Goal: Task Accomplishment & Management: Manage account settings

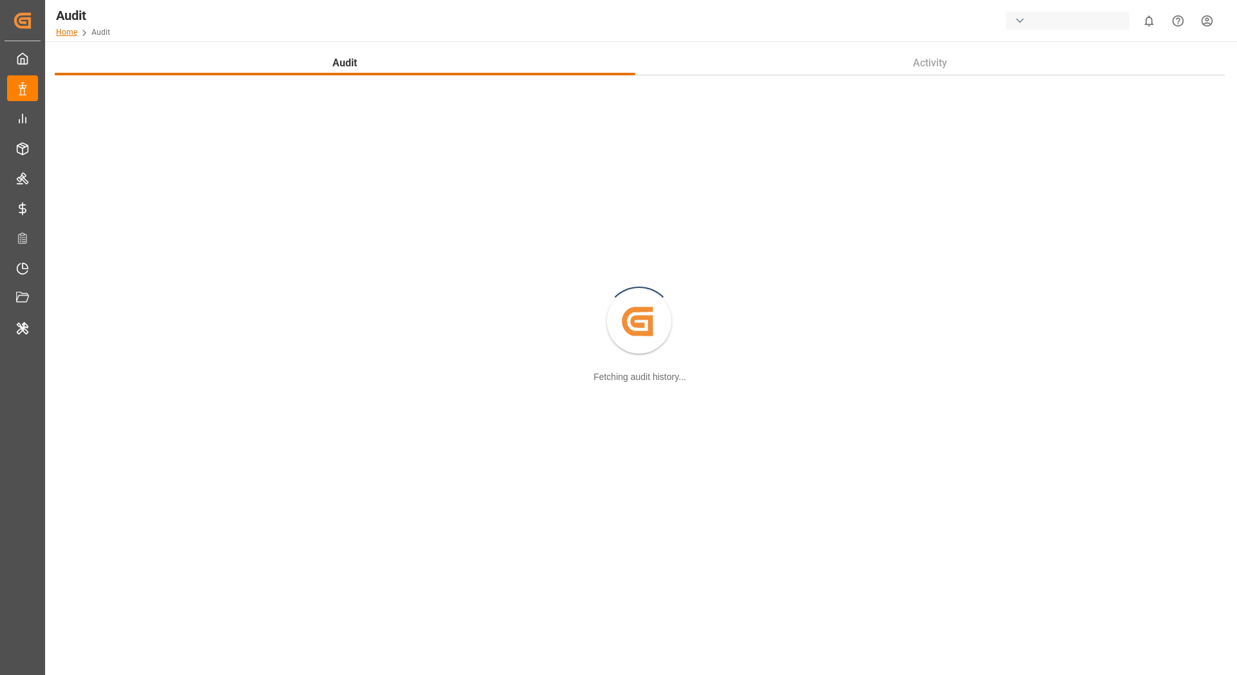
click at [70, 35] on link "Home" at bounding box center [66, 32] width 21 height 9
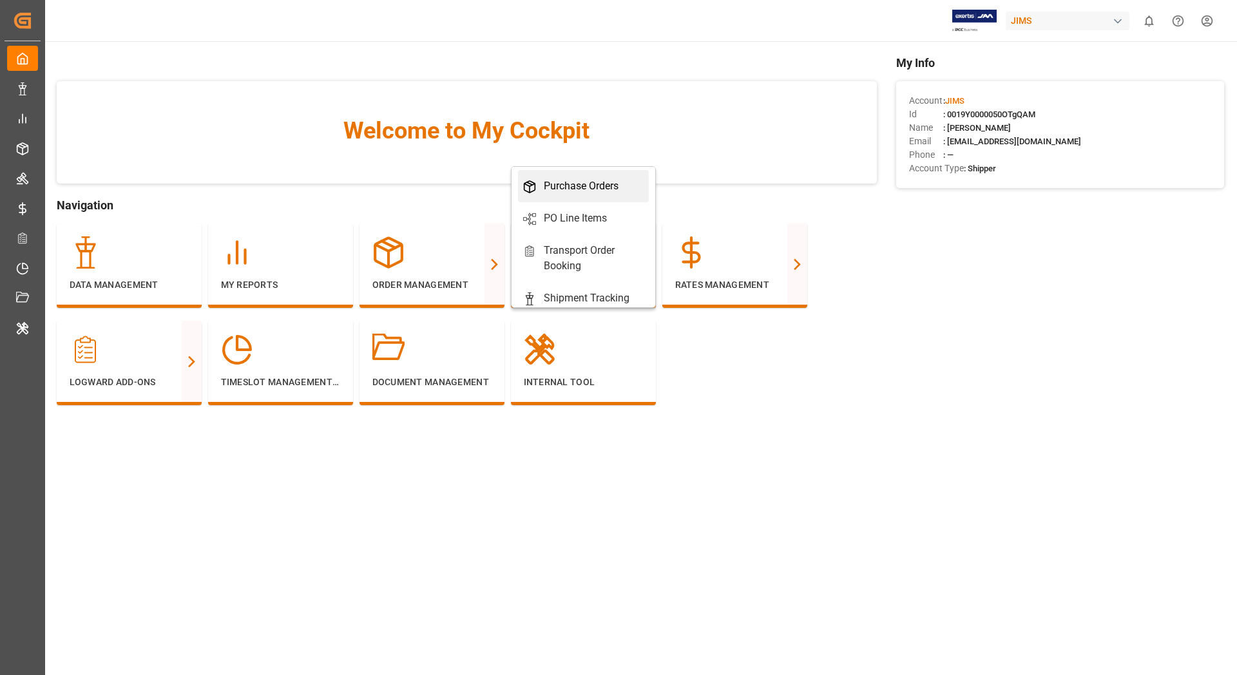
click at [560, 186] on div "Purchase Orders" at bounding box center [581, 185] width 75 height 15
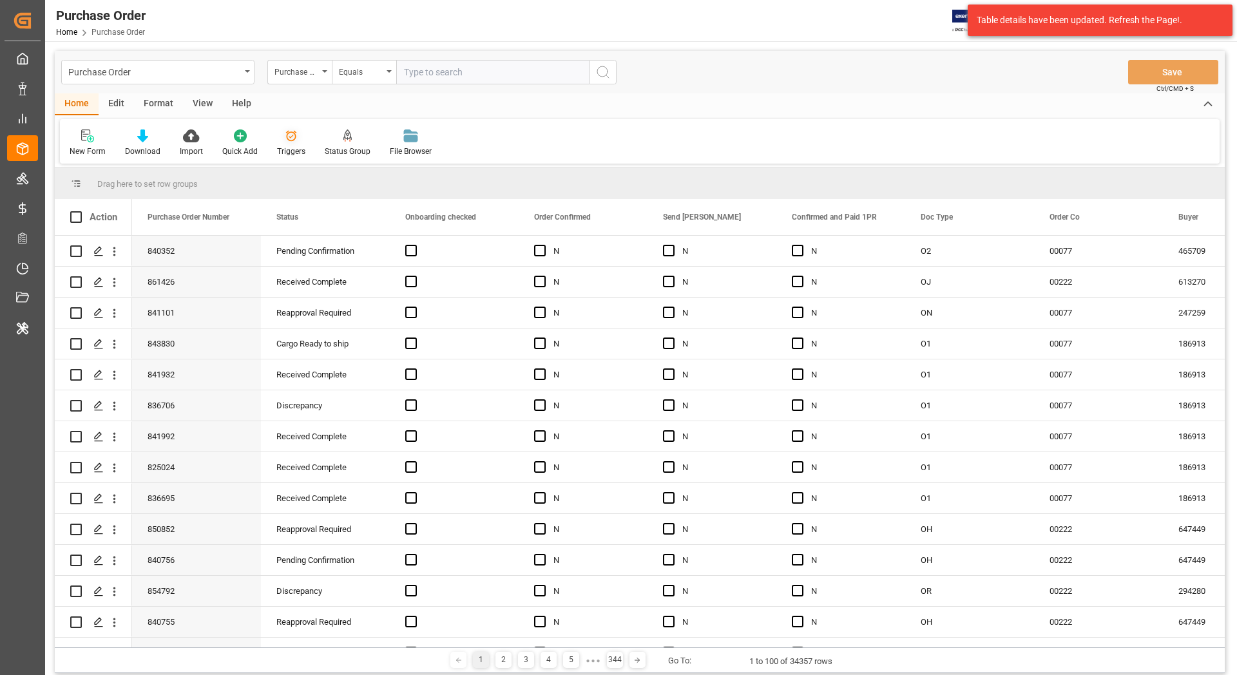
click at [289, 139] on icon at bounding box center [291, 135] width 13 height 13
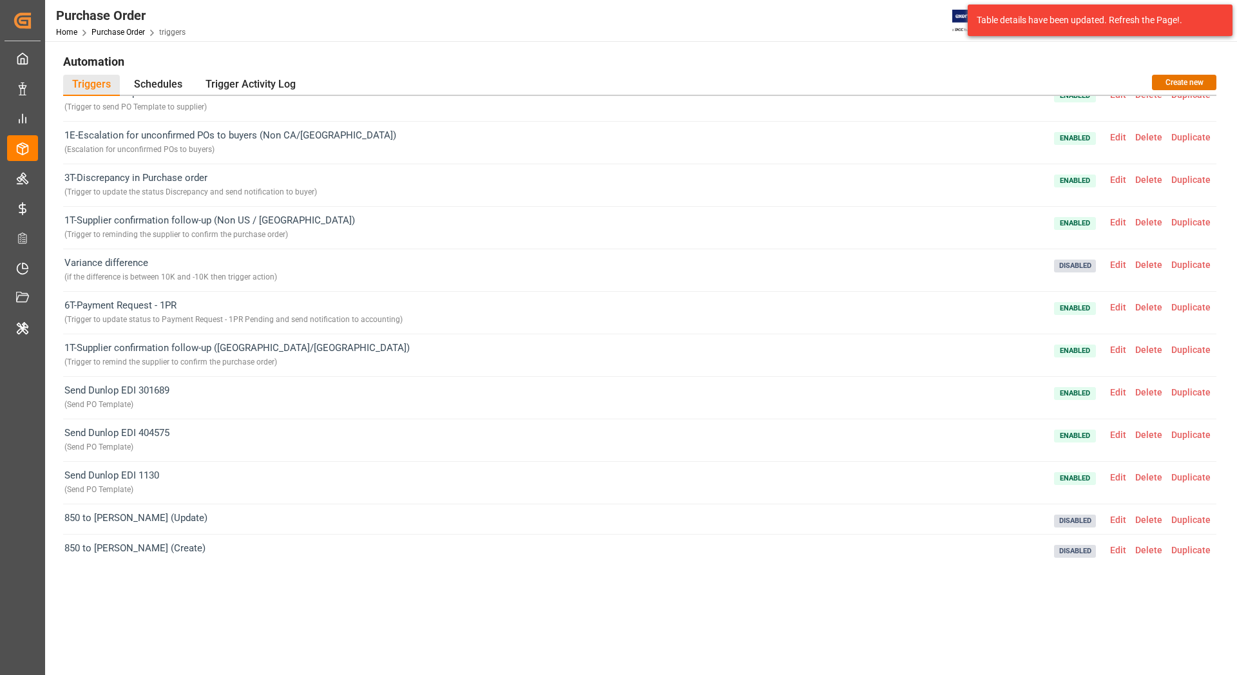
scroll to position [253, 0]
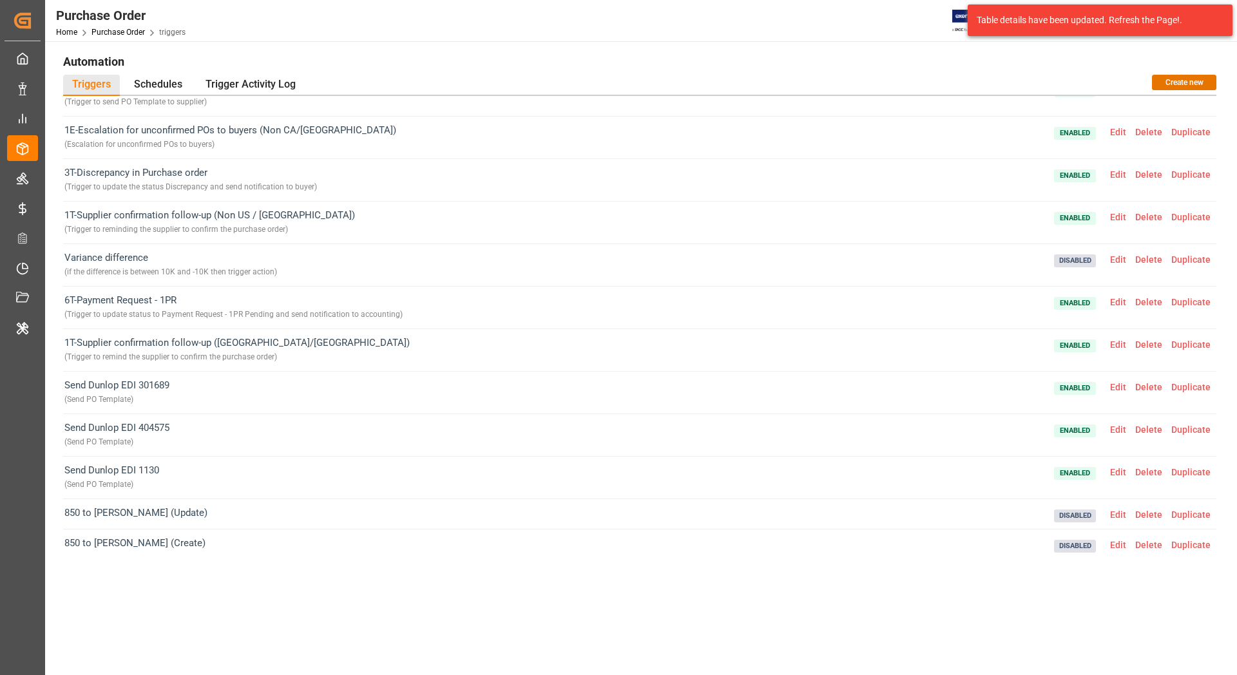
click at [1120, 347] on span "Edit" at bounding box center [1117, 344] width 25 height 10
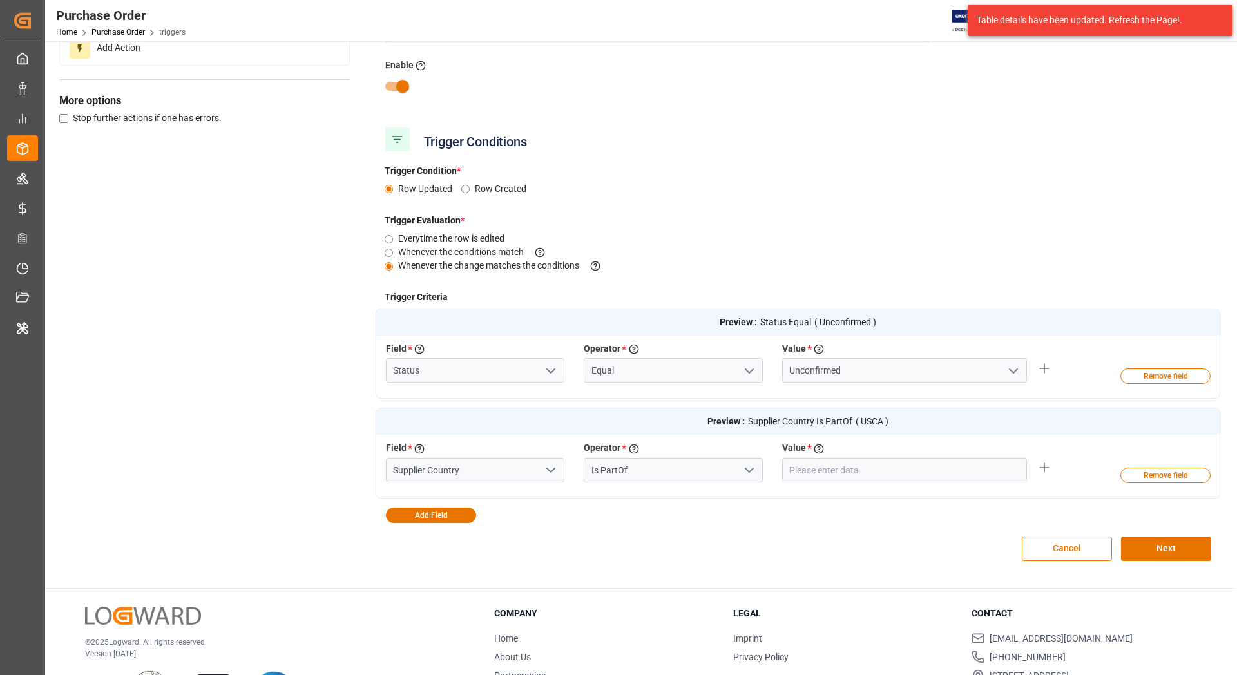
scroll to position [149, 0]
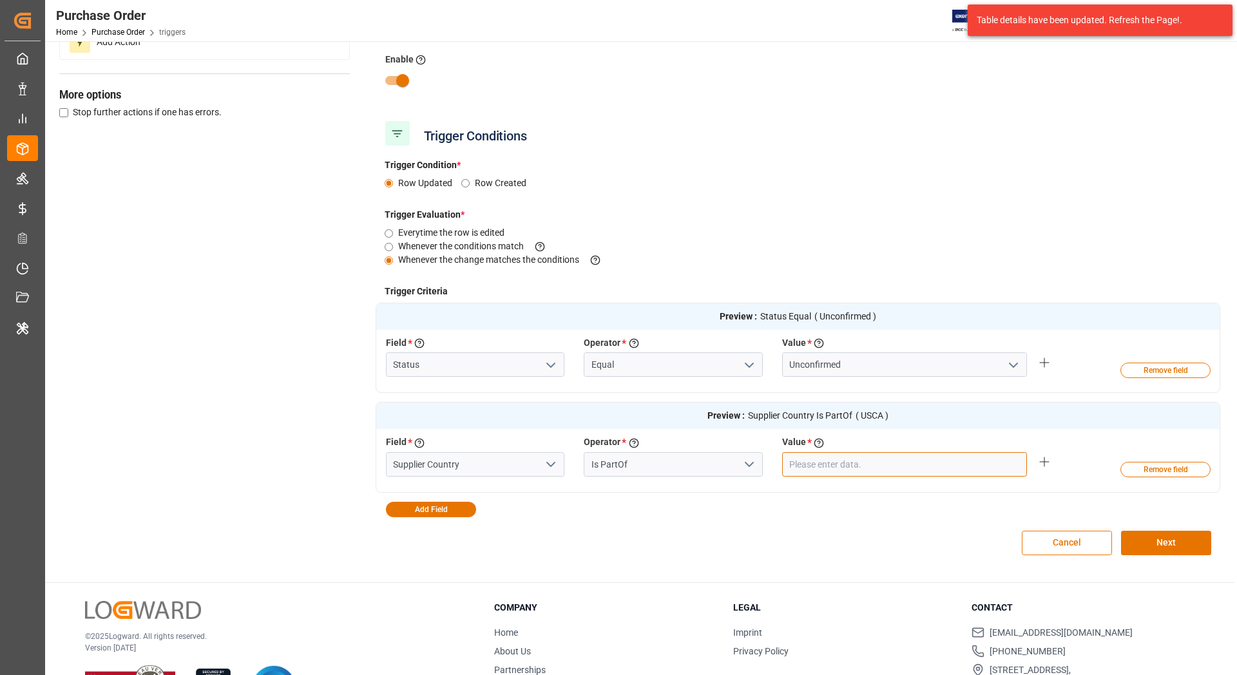
click at [827, 469] on input "text" at bounding box center [904, 464] width 245 height 24
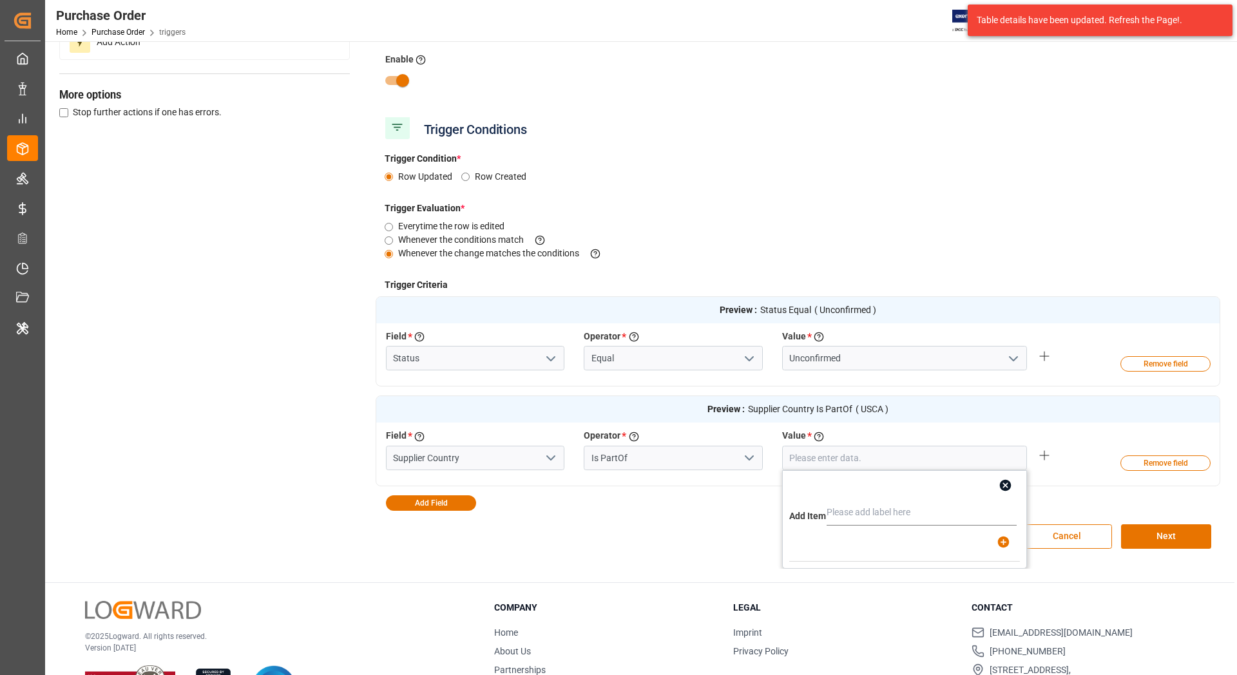
click at [658, 533] on div "Cancel Next" at bounding box center [798, 537] width 845 height 52
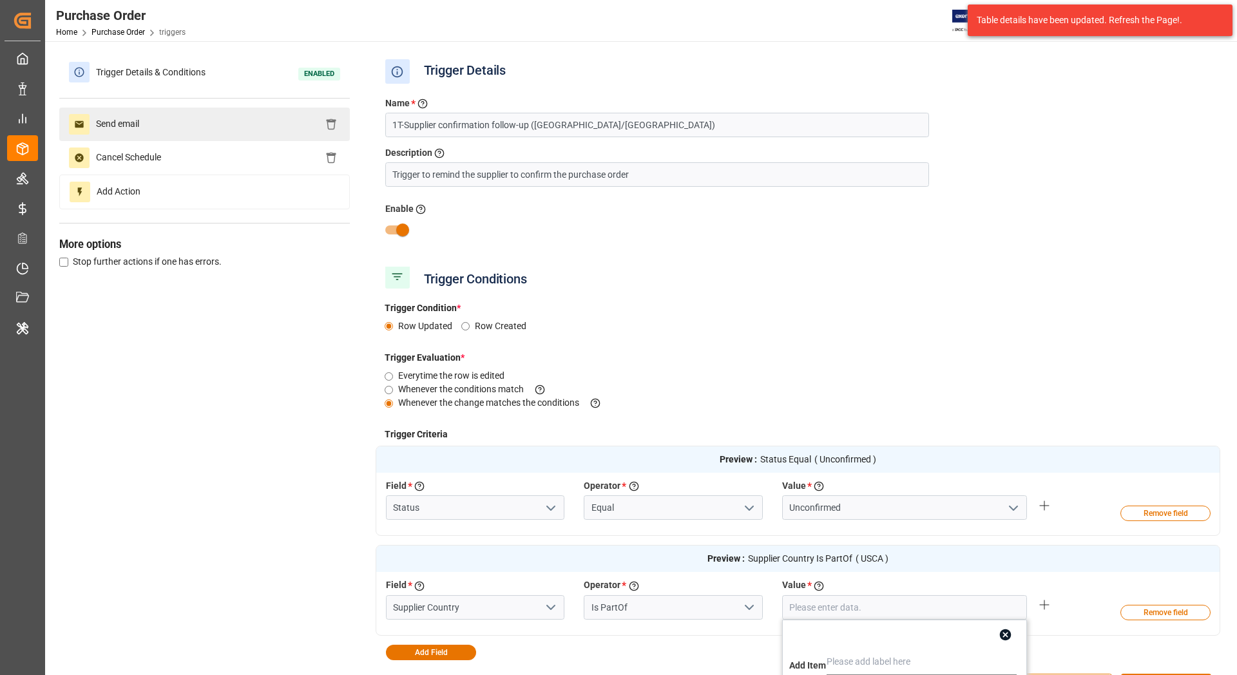
click at [169, 127] on div "Send email" at bounding box center [204, 124] width 291 height 33
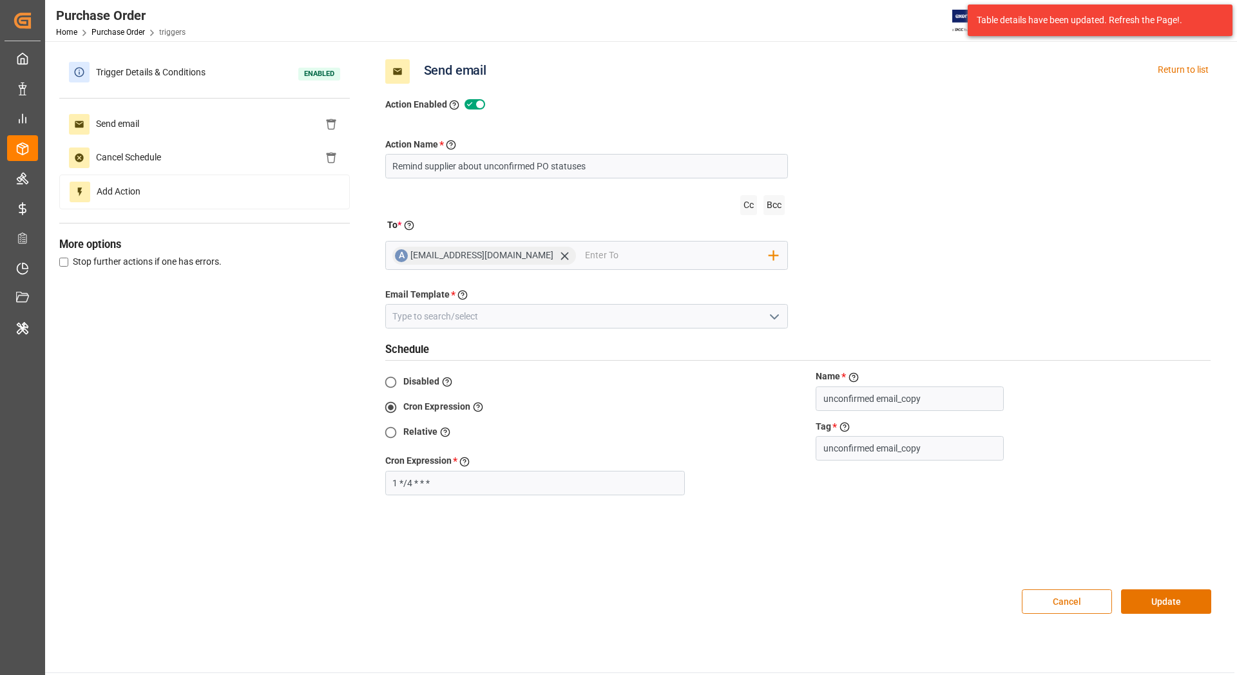
click at [1073, 595] on button "Cancel" at bounding box center [1067, 601] width 90 height 24
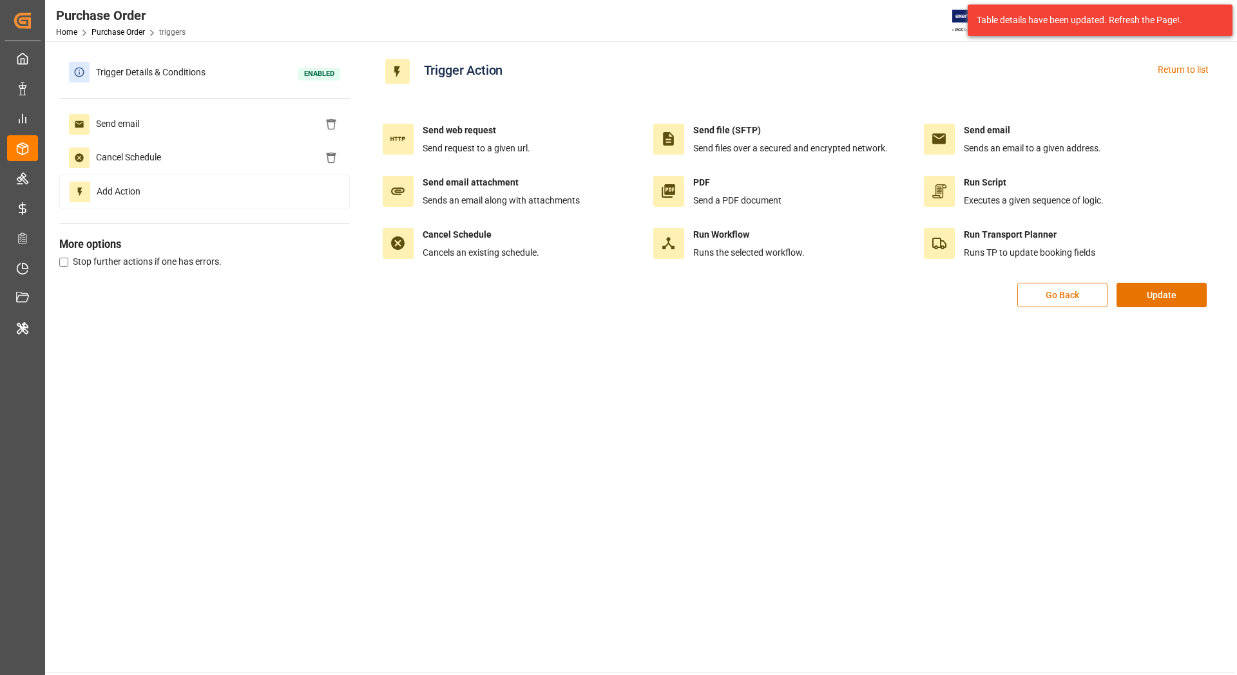
click at [1058, 298] on button "Go Back" at bounding box center [1062, 295] width 90 height 24
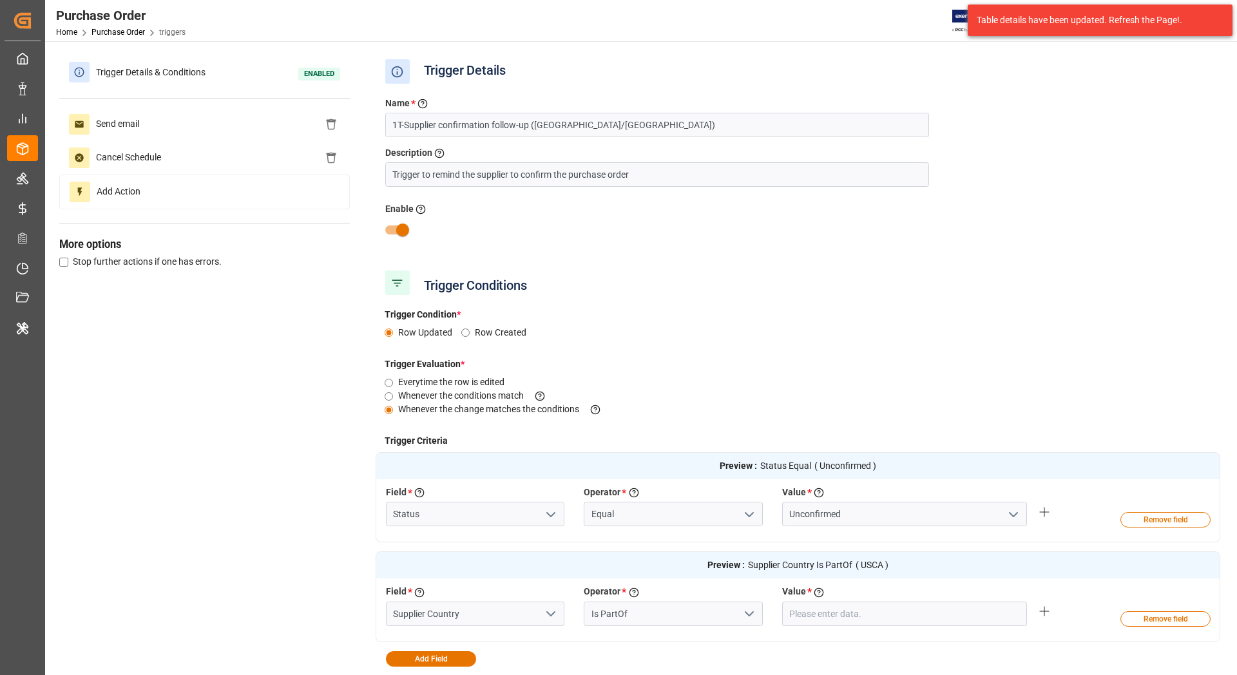
scroll to position [203, 0]
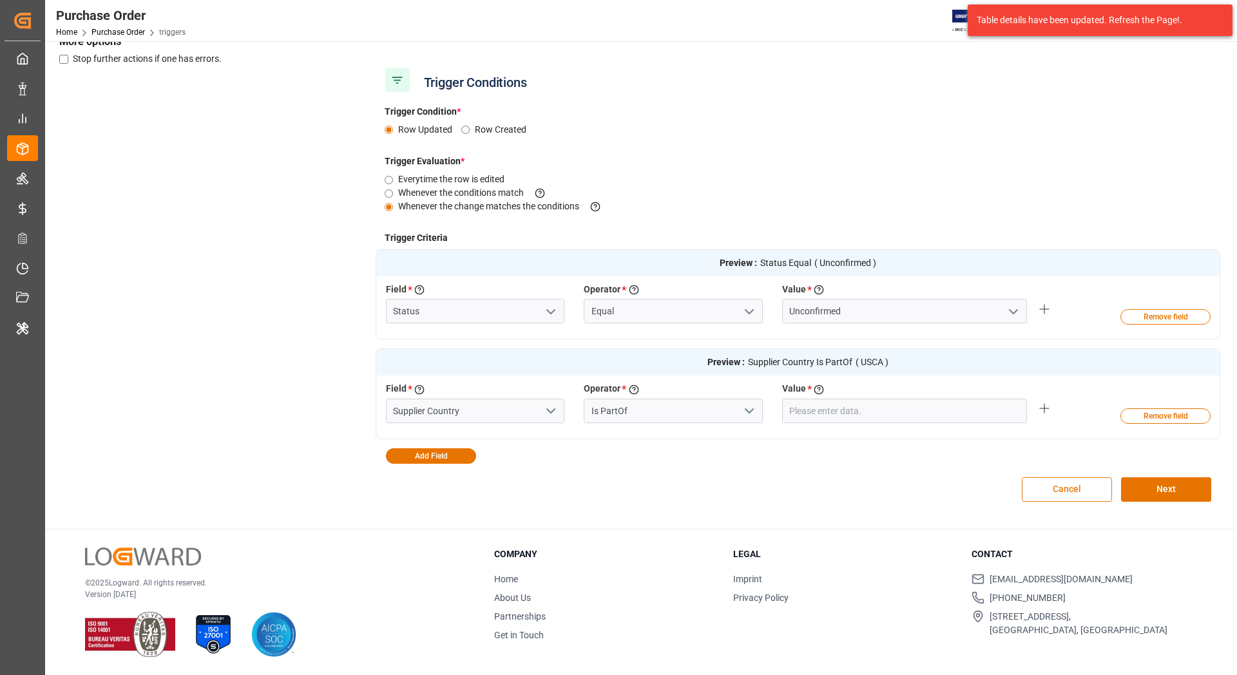
click at [1043, 495] on button "Cancel" at bounding box center [1067, 489] width 90 height 24
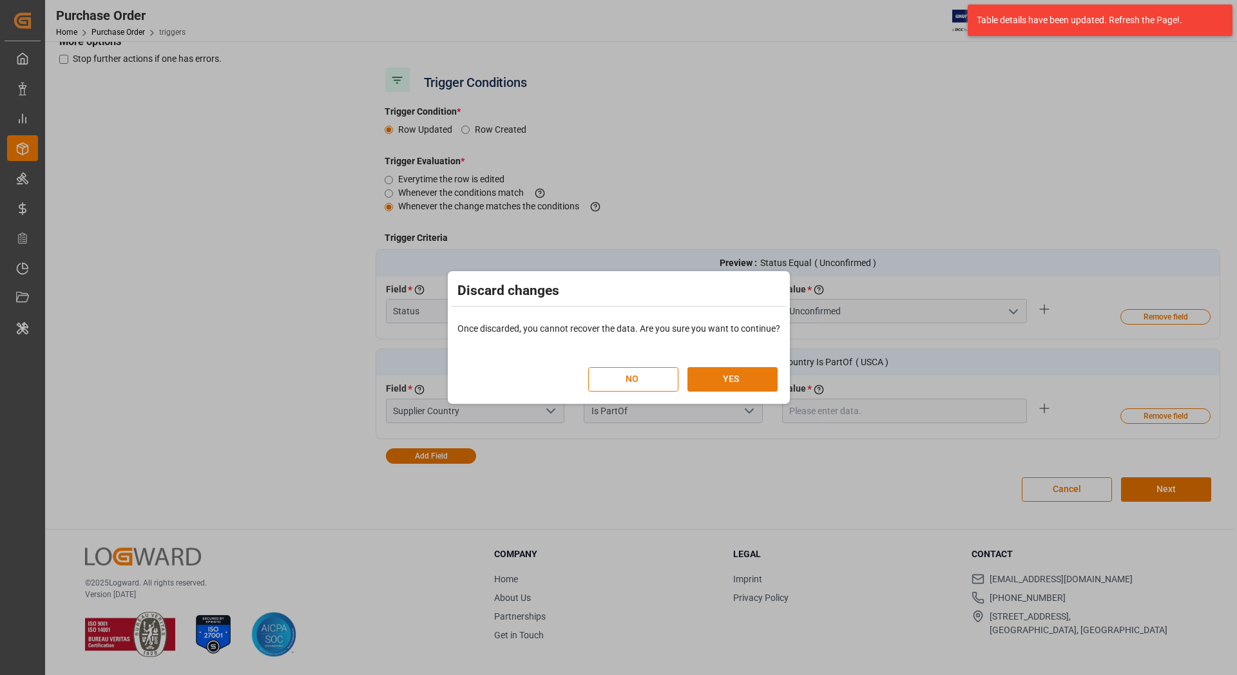
click at [717, 387] on button "YES" at bounding box center [732, 379] width 90 height 24
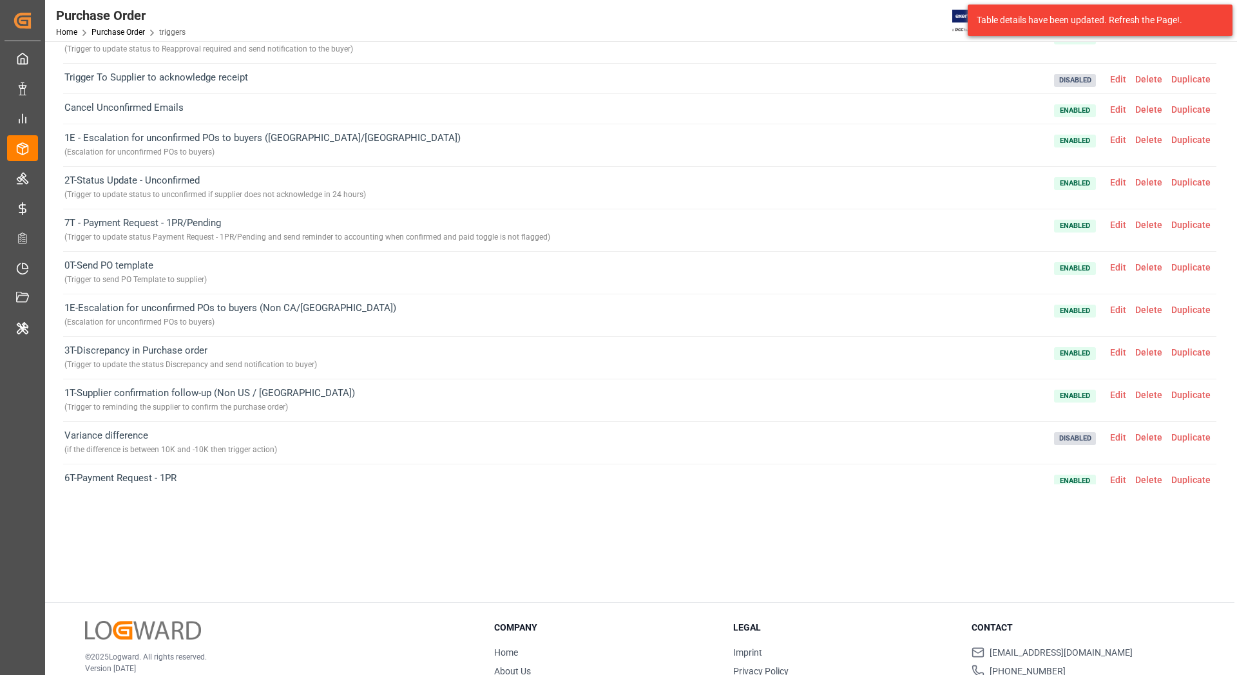
scroll to position [0, 0]
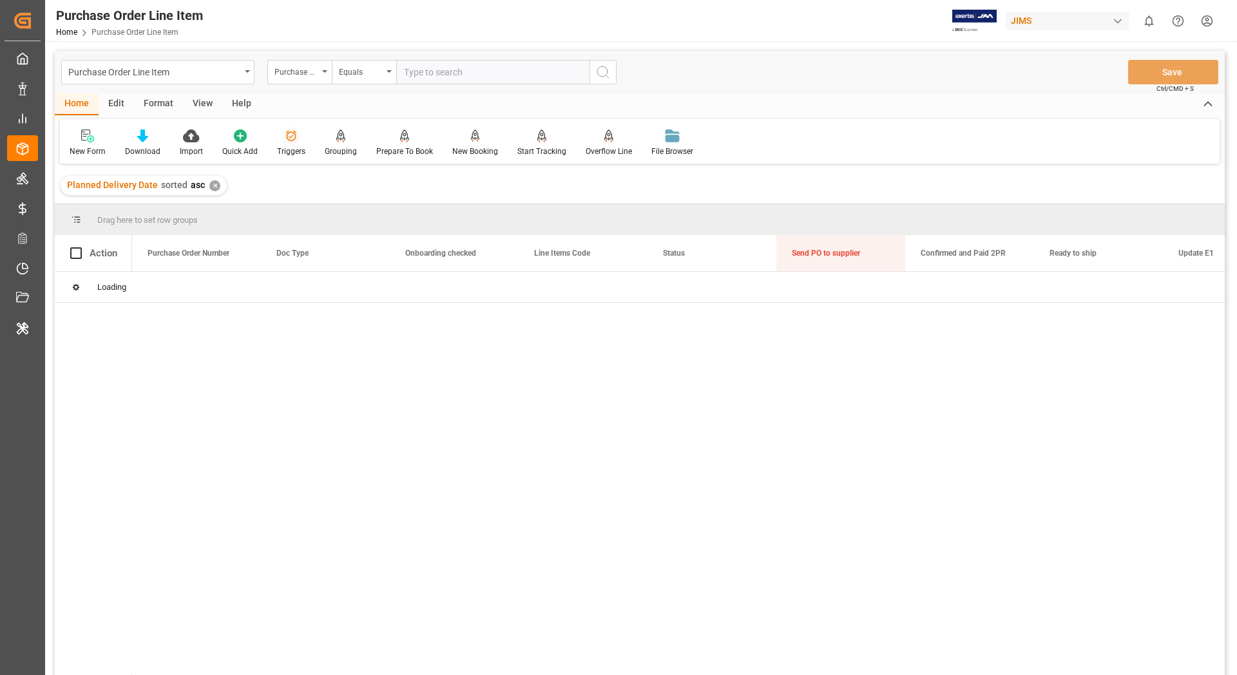
click at [288, 137] on icon at bounding box center [291, 135] width 13 height 13
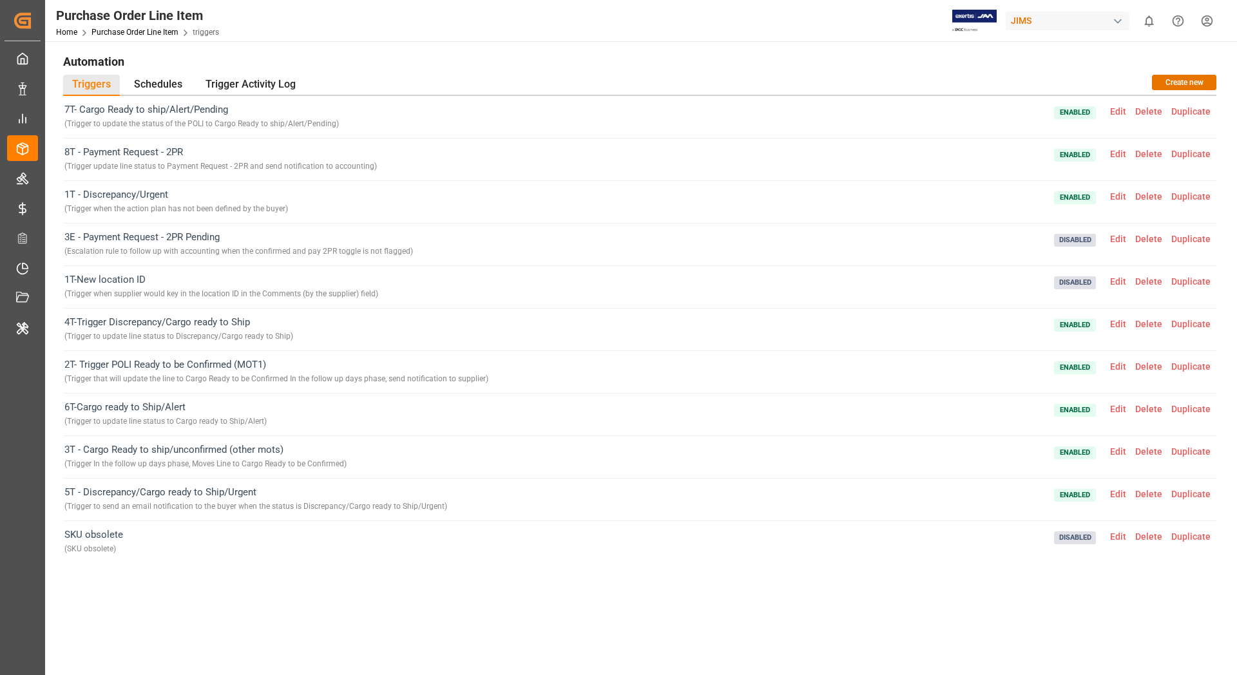
scroll to position [4, 0]
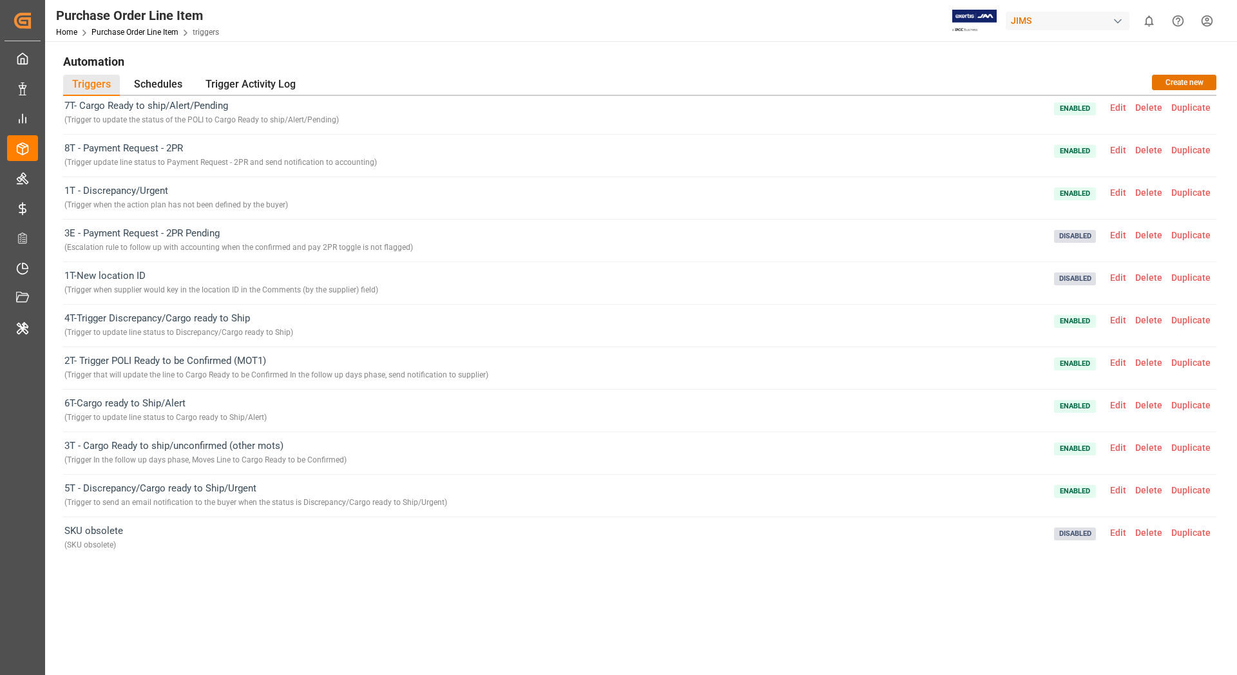
click at [1124, 321] on span "Edit" at bounding box center [1117, 320] width 25 height 10
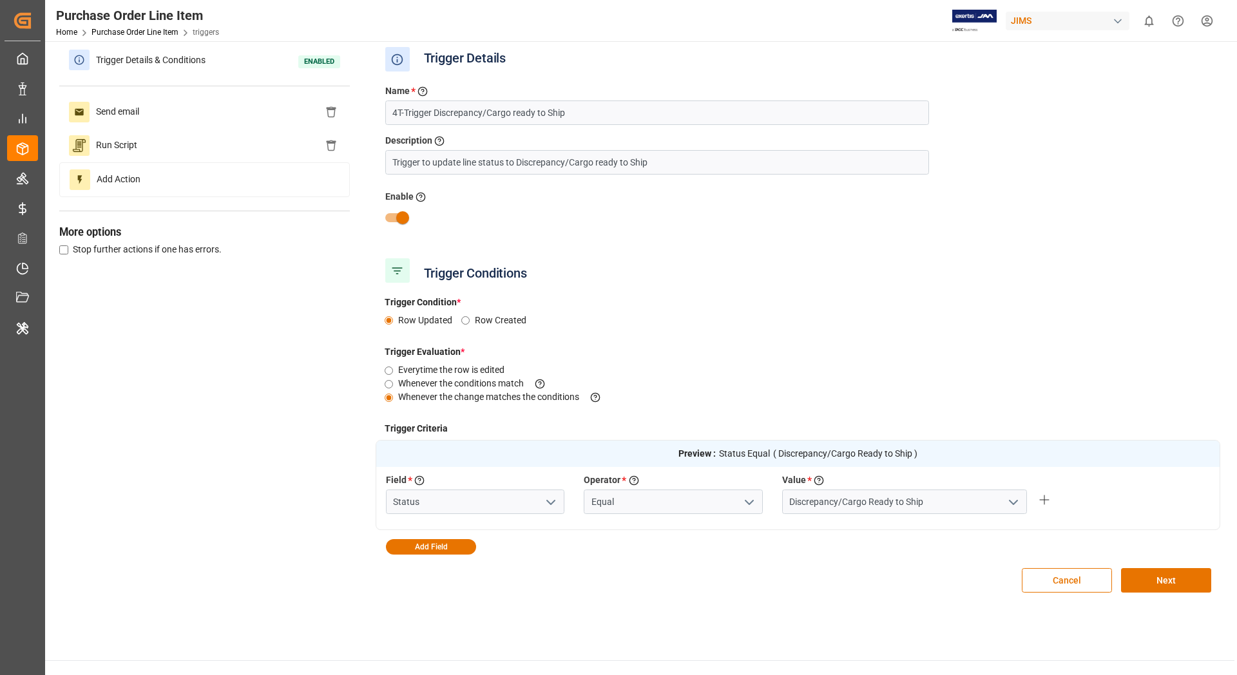
scroll to position [0, 0]
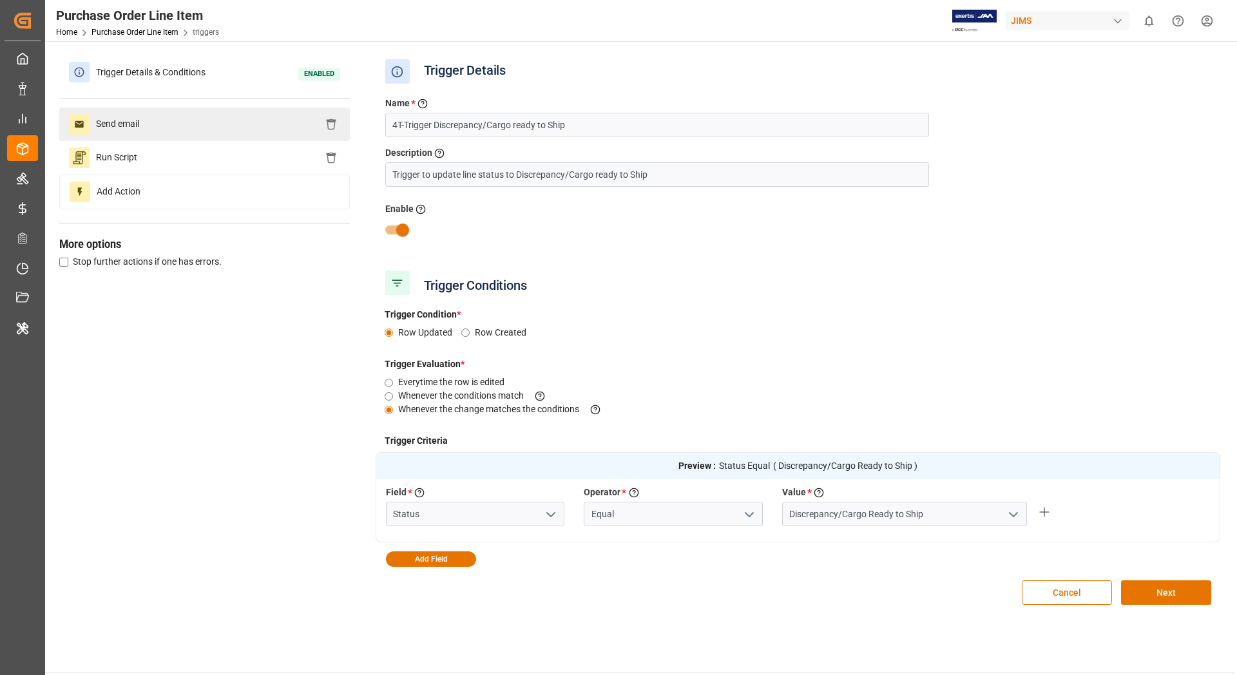
click at [224, 122] on div "Send email" at bounding box center [204, 124] width 291 height 33
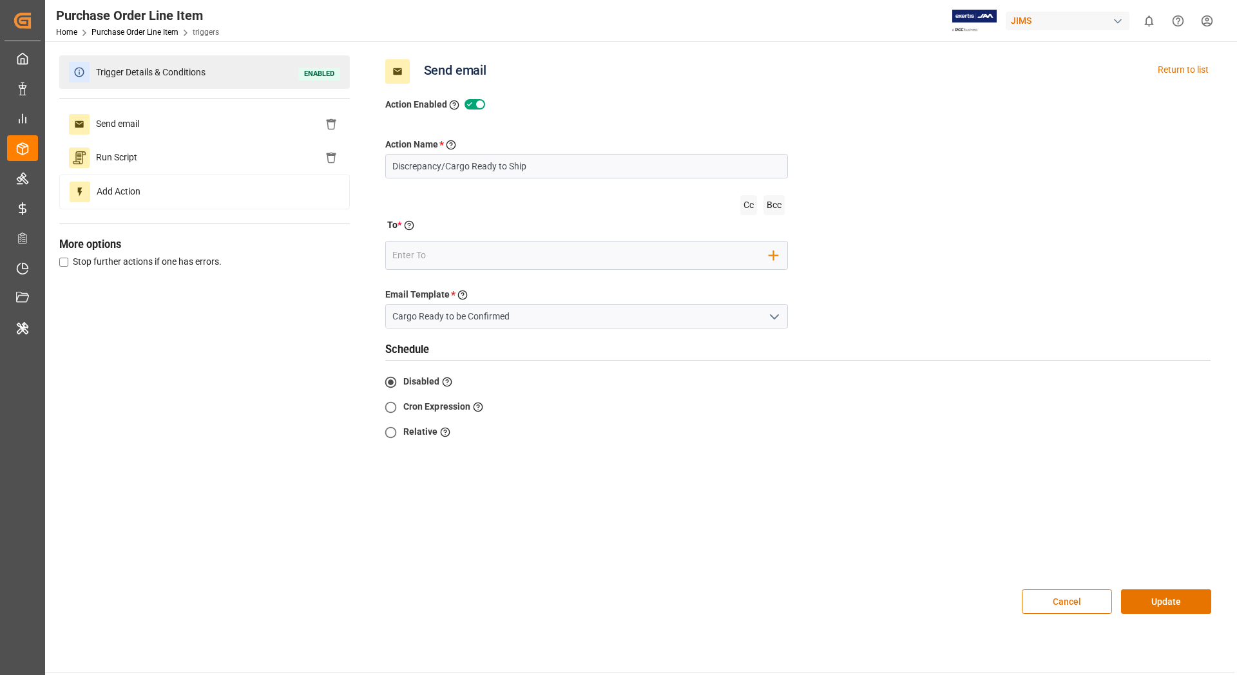
click at [212, 73] on span "Trigger Details & Conditions" at bounding box center [151, 72] width 122 height 20
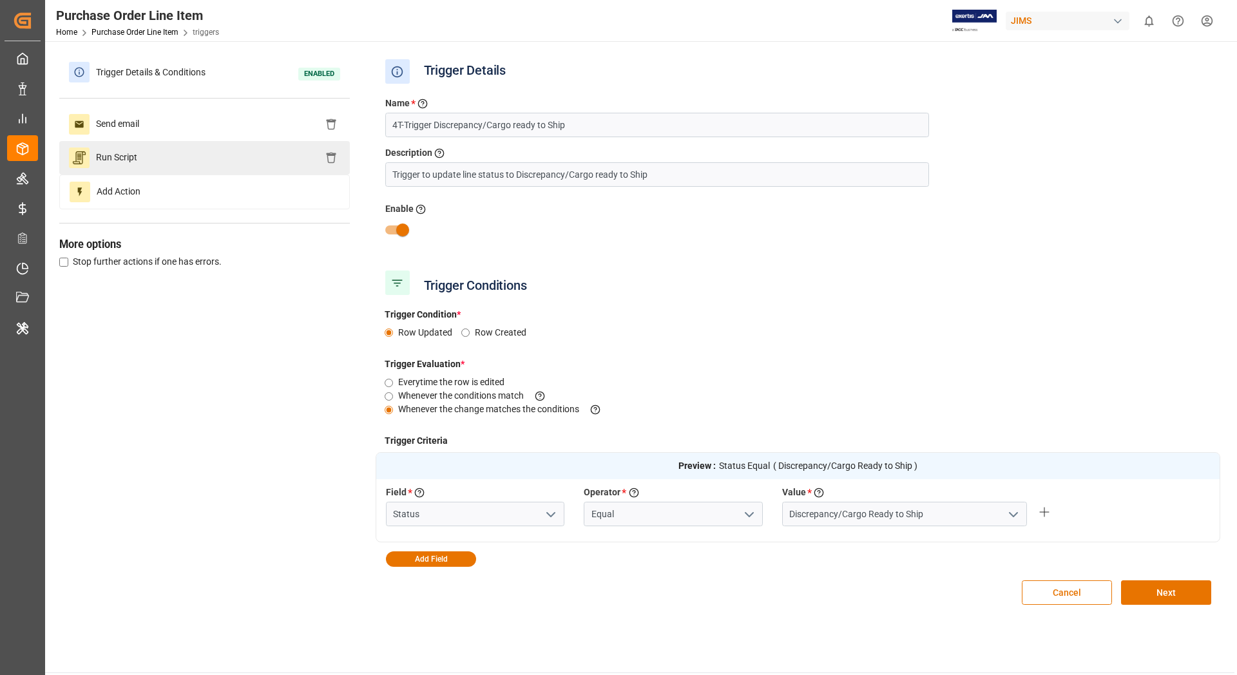
click at [210, 162] on div "Run Script" at bounding box center [204, 157] width 291 height 33
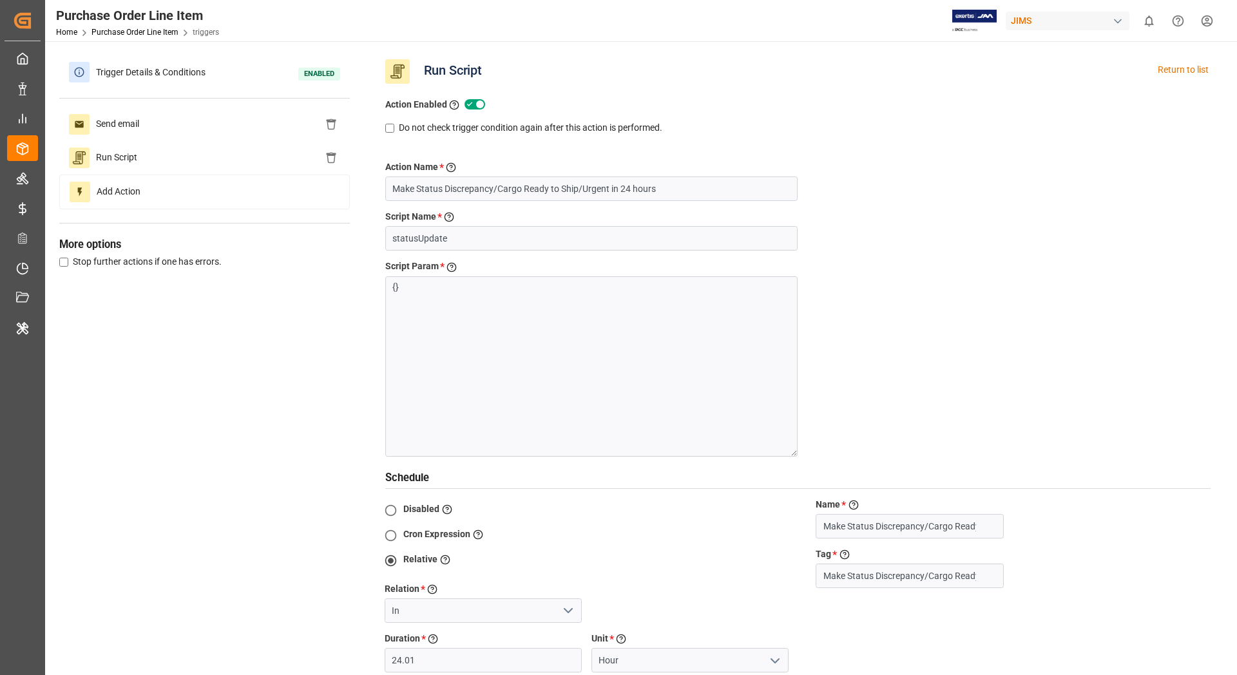
click at [502, 584] on div "Relation * Choose a relation to when to schedule the action" at bounding box center [483, 590] width 197 height 16
click at [169, 72] on span "Trigger Details & Conditions" at bounding box center [151, 72] width 122 height 20
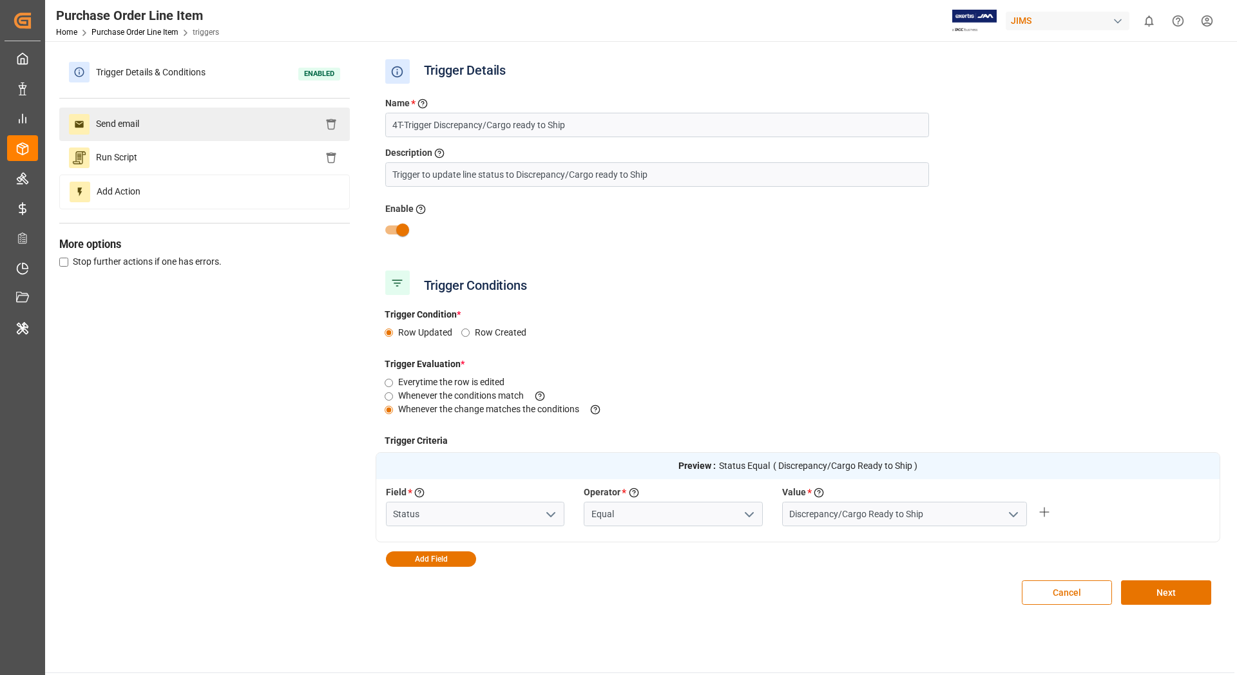
click at [192, 137] on div "Send email" at bounding box center [204, 124] width 291 height 33
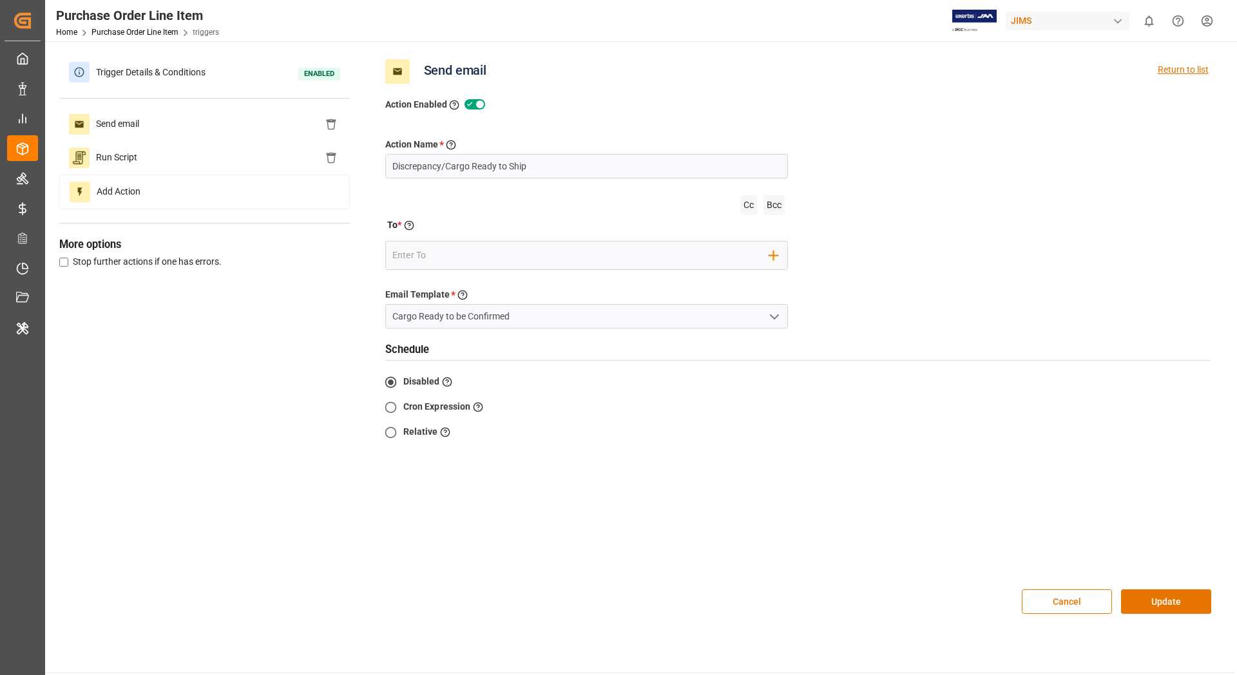
click at [1194, 67] on div "Return to list" at bounding box center [1183, 71] width 51 height 24
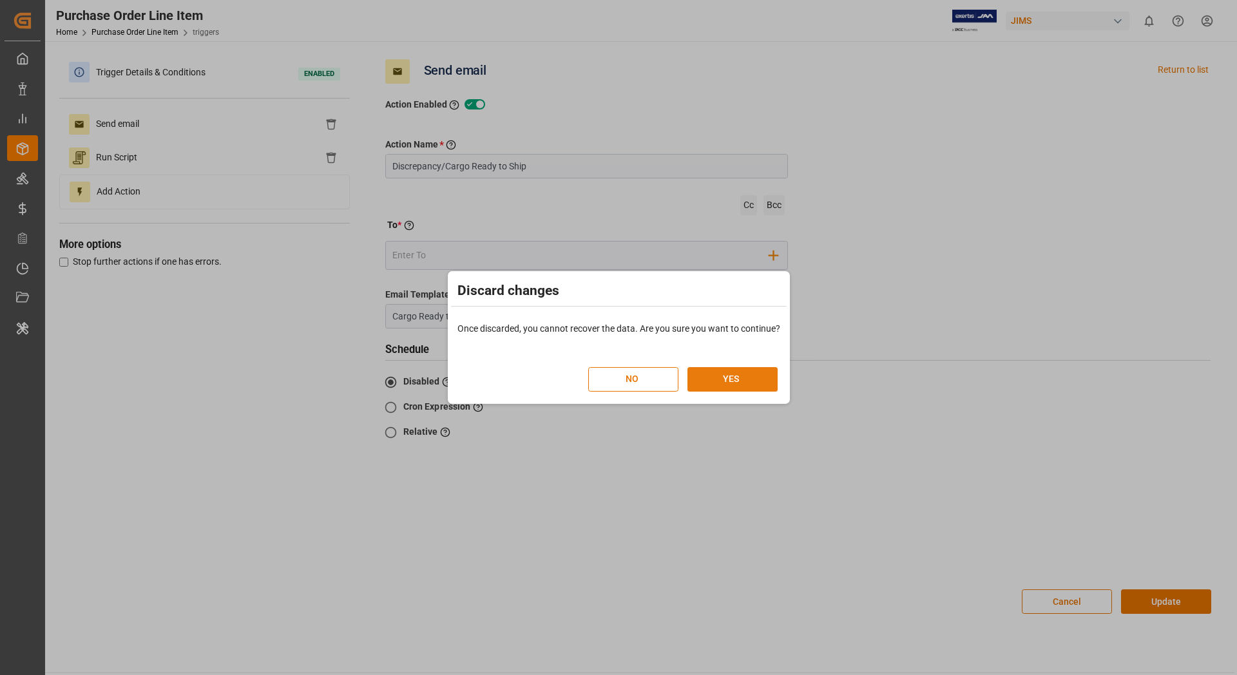
click at [740, 376] on button "YES" at bounding box center [732, 379] width 90 height 24
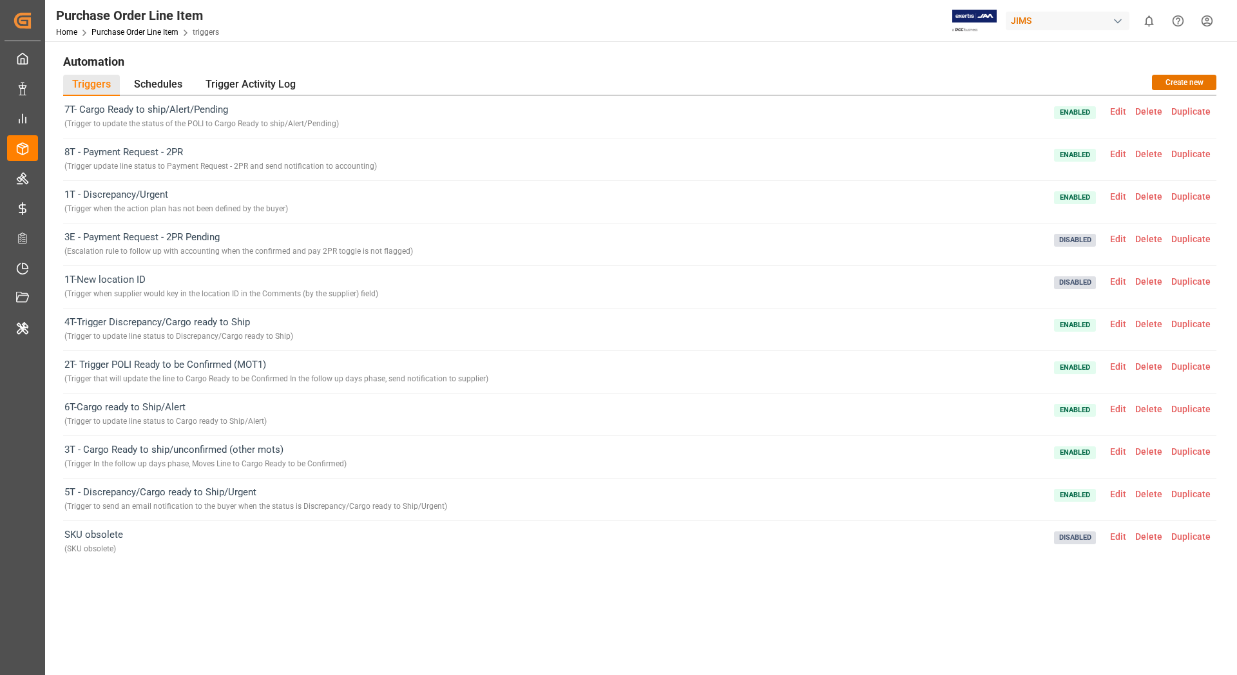
click at [1124, 151] on span "Edit" at bounding box center [1117, 154] width 25 height 10
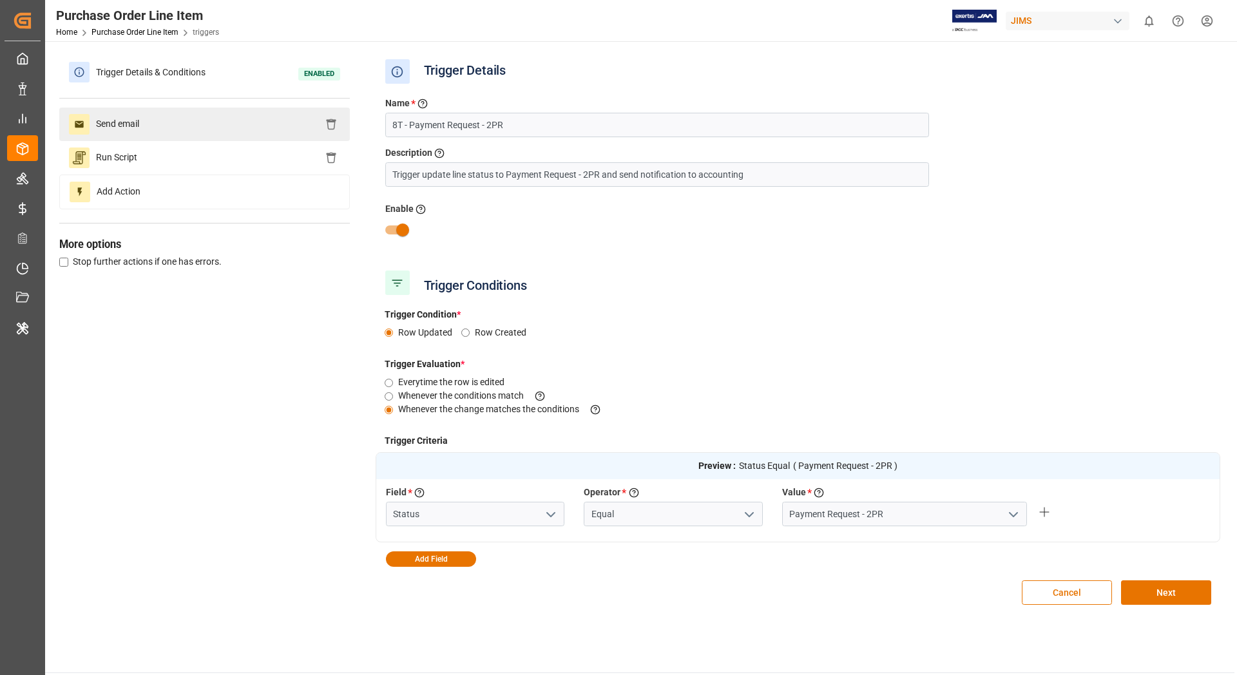
click at [213, 122] on div "Send email" at bounding box center [204, 124] width 291 height 33
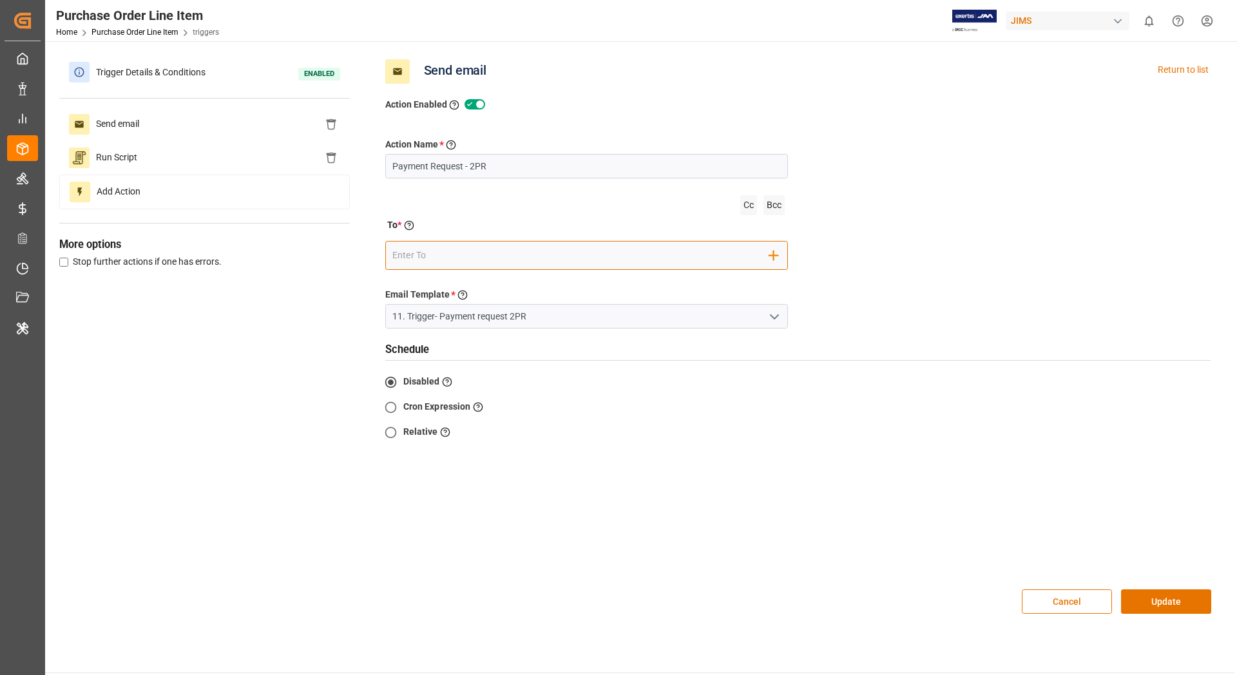
click at [481, 260] on input "email" at bounding box center [580, 255] width 377 height 19
click at [295, 350] on div "Trigger Details & Conditions Enabled Send email Run Script Add Action More opti…" at bounding box center [639, 341] width 1161 height 572
click at [1175, 64] on div "Return to list" at bounding box center [1183, 71] width 51 height 24
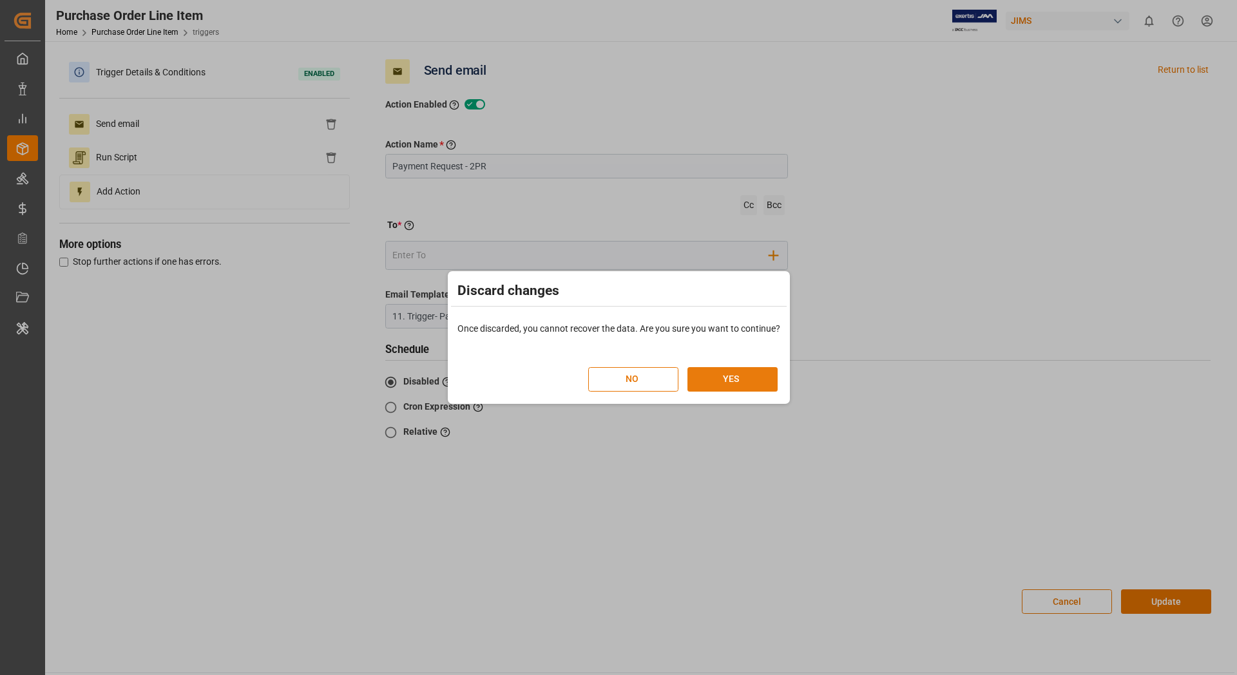
click at [724, 383] on button "YES" at bounding box center [732, 379] width 90 height 24
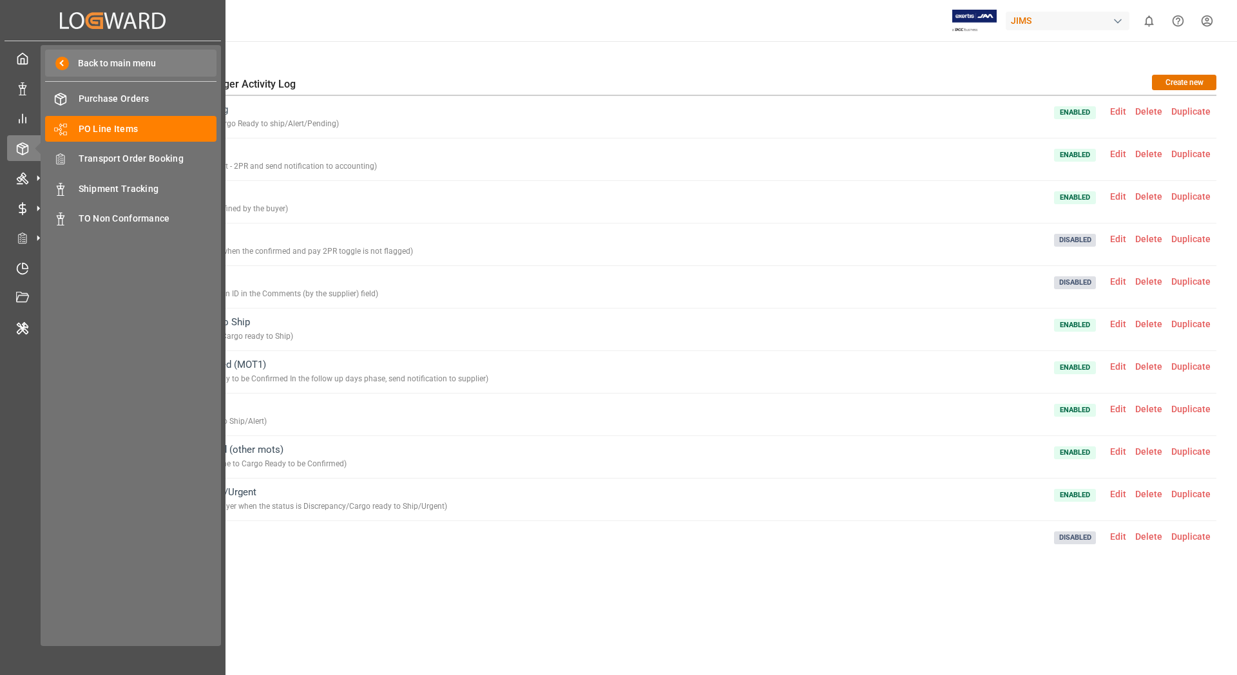
click at [59, 61] on span at bounding box center [62, 64] width 14 height 14
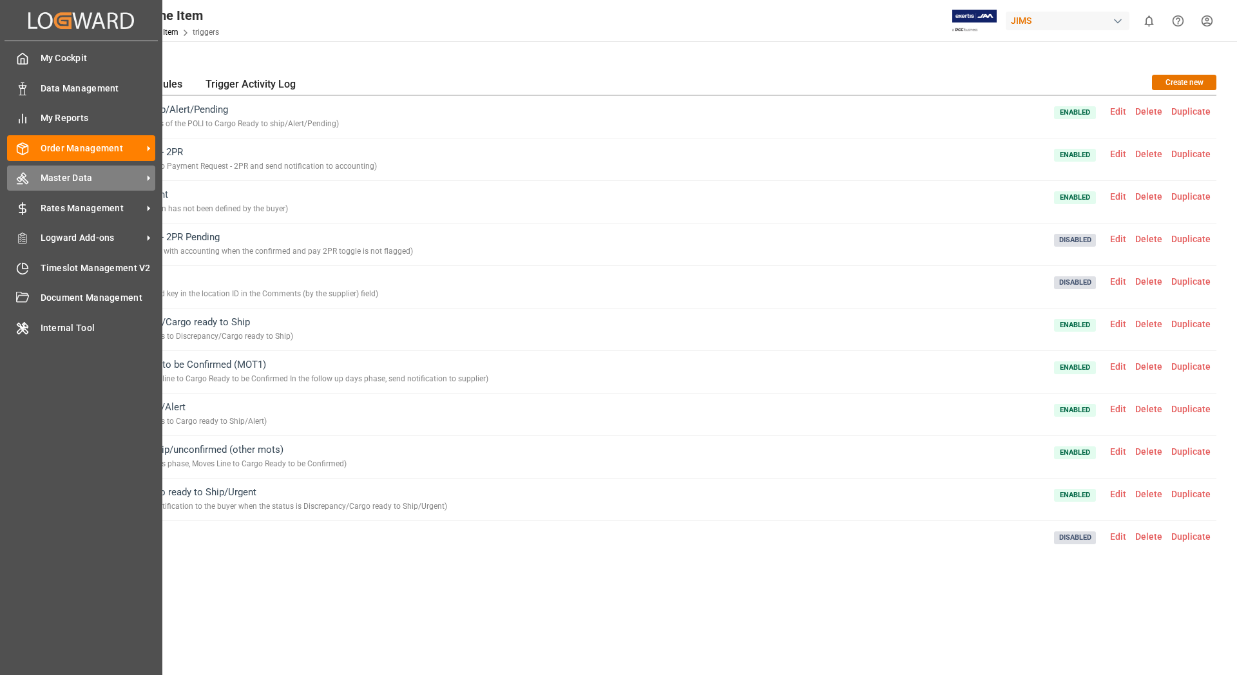
click at [60, 180] on span "Master Data" at bounding box center [92, 178] width 102 height 14
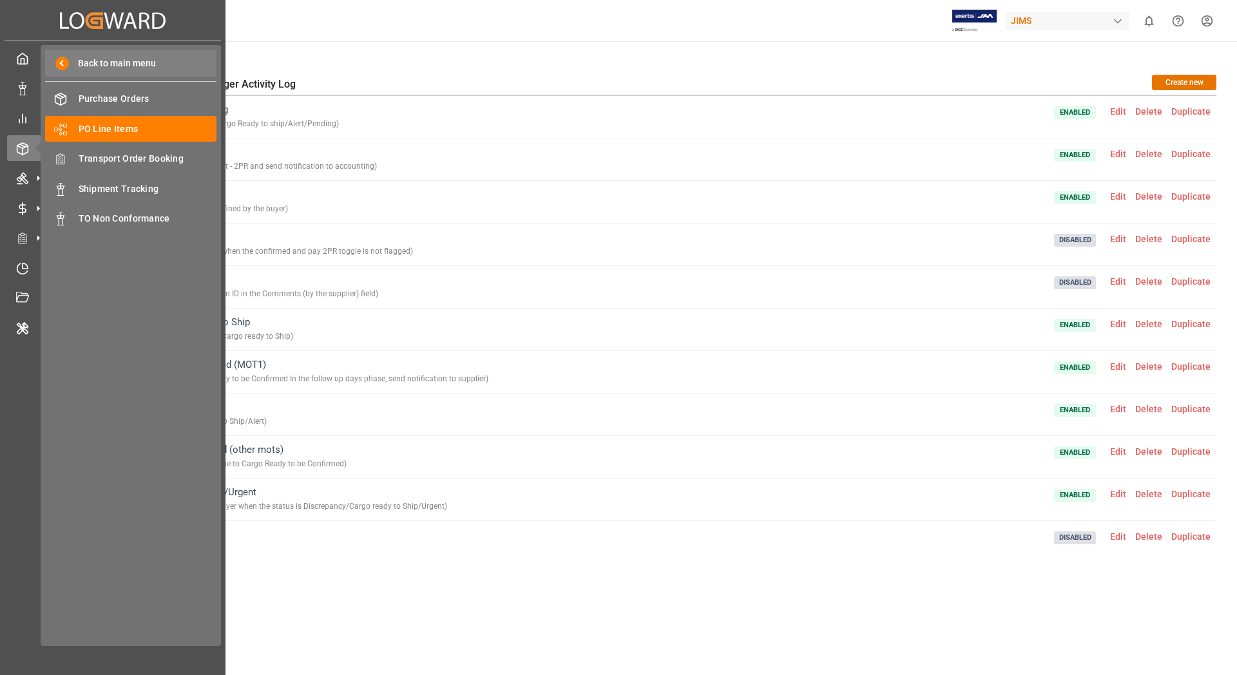
click at [65, 61] on span at bounding box center [62, 64] width 14 height 14
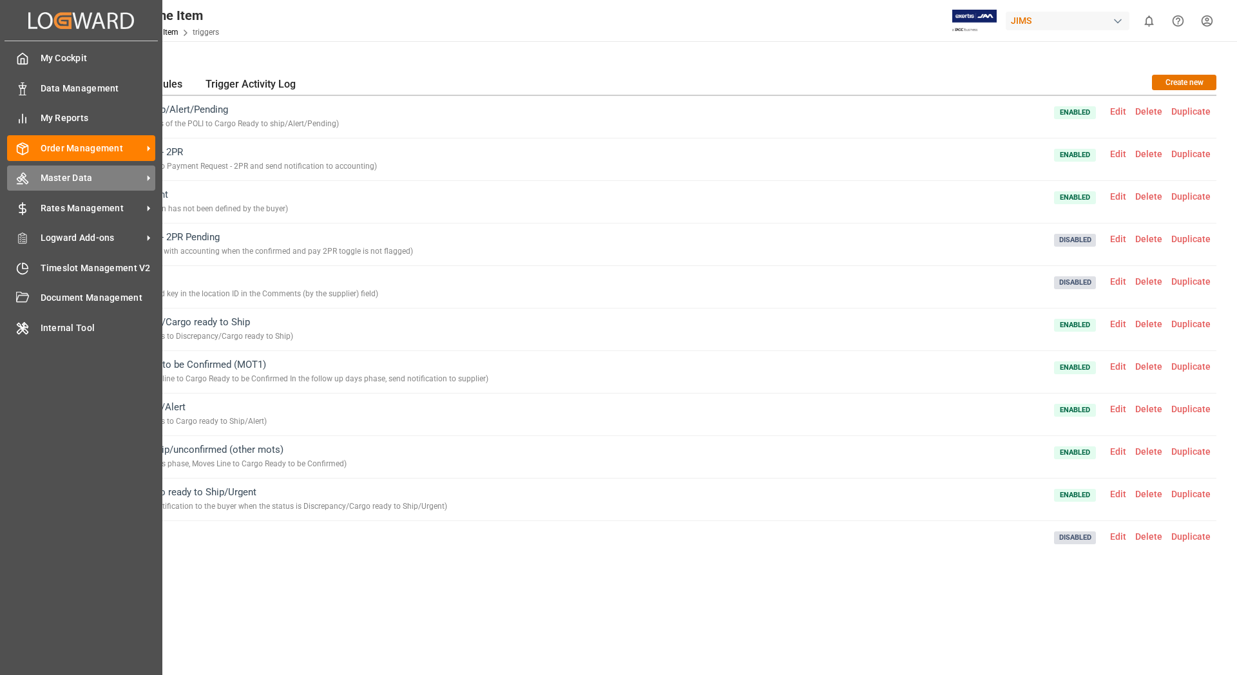
click at [85, 175] on span "Master Data" at bounding box center [92, 178] width 102 height 14
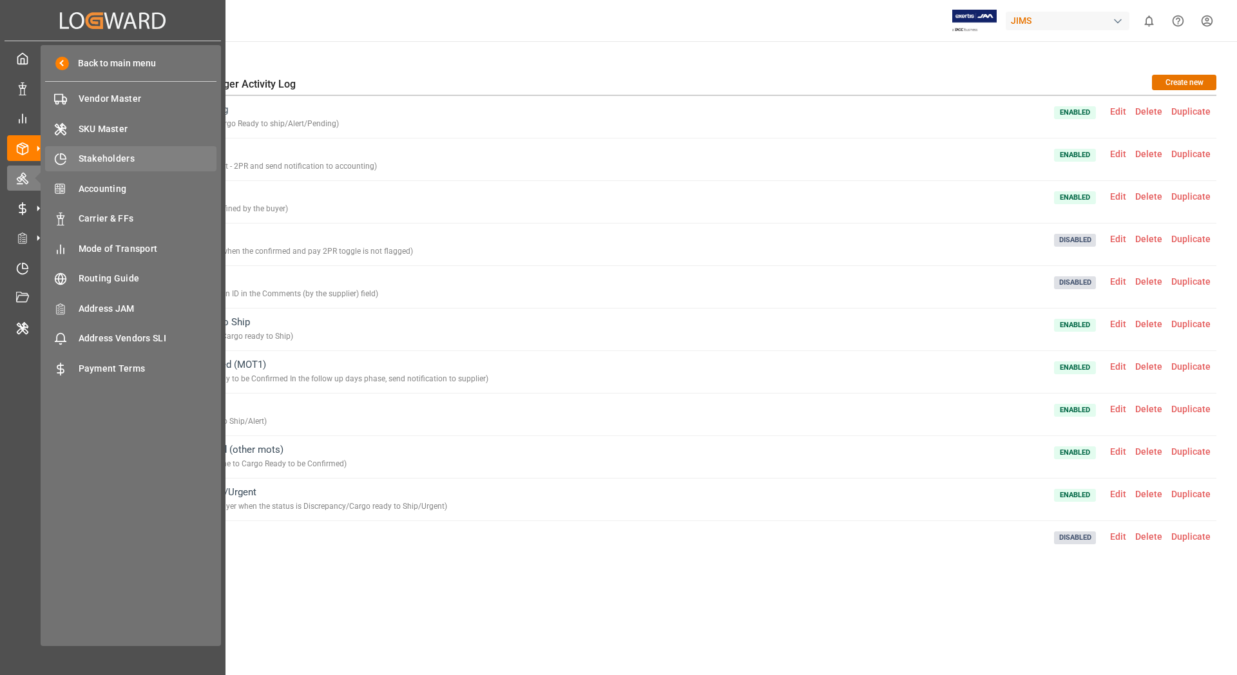
click at [131, 158] on span "Stakeholders" at bounding box center [148, 159] width 138 height 14
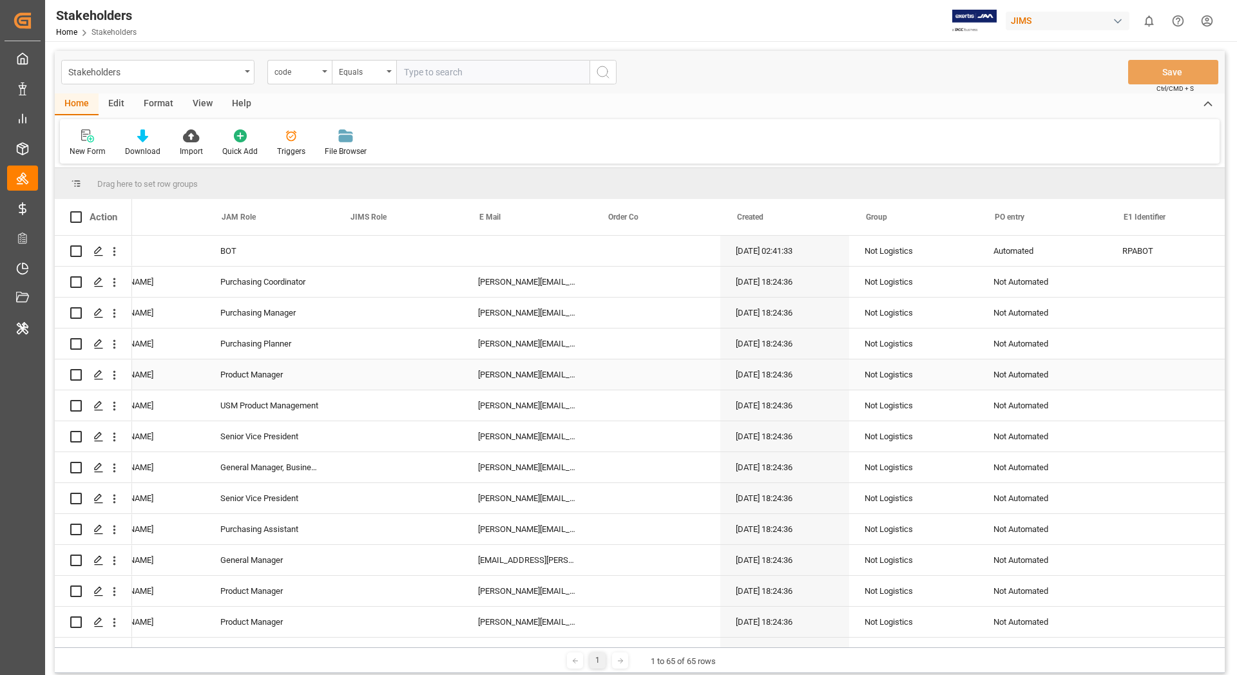
scroll to position [0, 568]
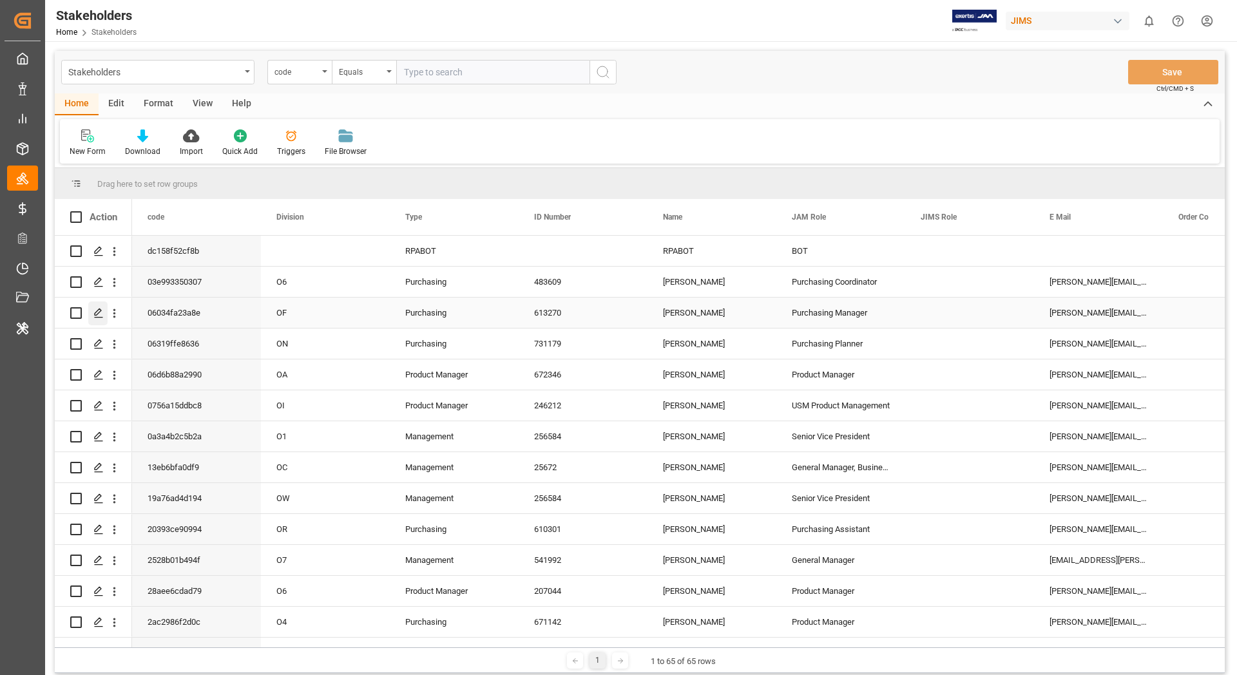
click at [97, 314] on polygon "Press SPACE to select this row." at bounding box center [98, 312] width 6 height 6
